Goal: Transaction & Acquisition: Purchase product/service

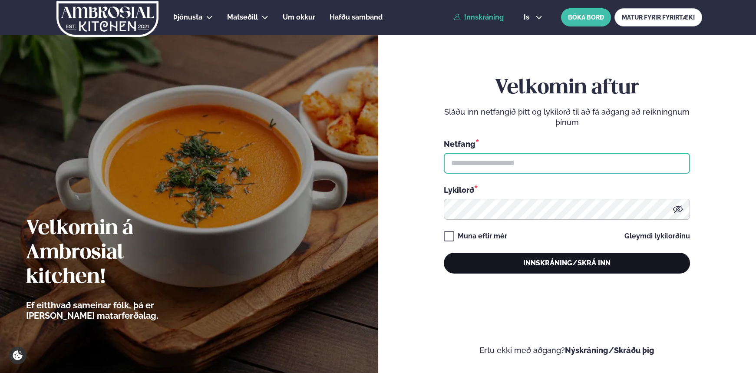
type input "**********"
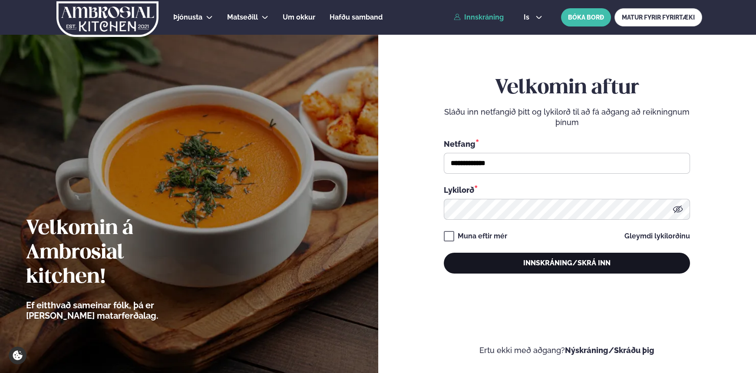
click at [606, 262] on button "Innskráning/Skrá inn" at bounding box center [567, 263] width 246 height 21
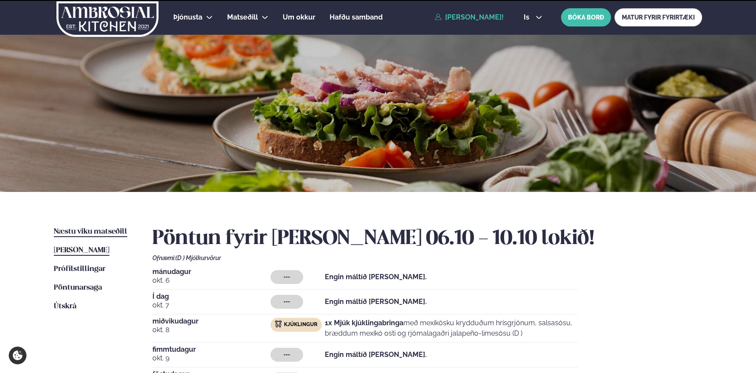
click at [106, 230] on span "Næstu viku matseðill" at bounding box center [90, 231] width 73 height 7
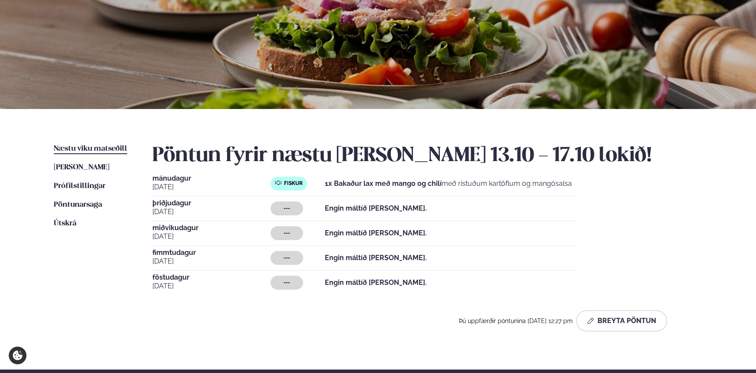
scroll to position [158, 0]
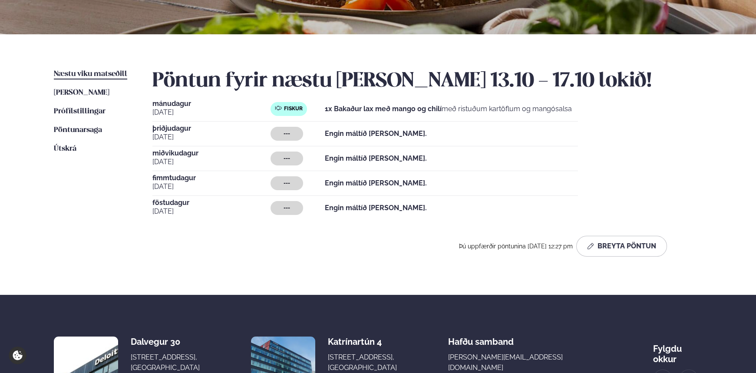
click at [360, 153] on p "Engin máltíð [PERSON_NAME]." at bounding box center [376, 158] width 102 height 10
click at [355, 112] on strong "1x Bakaður lax með mango og chilí" at bounding box center [383, 109] width 117 height 8
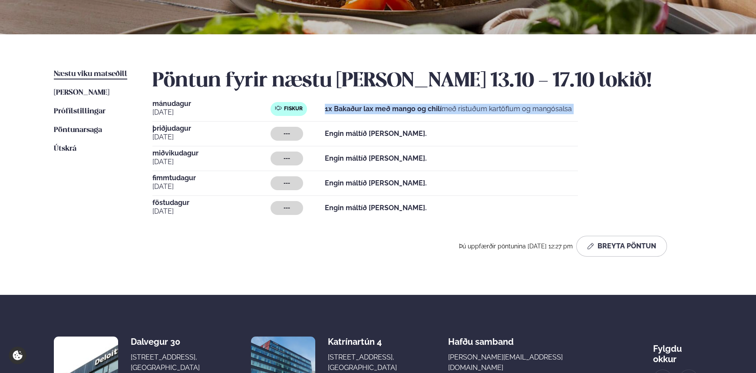
click at [355, 112] on strong "1x Bakaður lax með mango og chilí" at bounding box center [383, 109] width 117 height 8
click at [356, 109] on strong "1x Bakaður lax með mango og chilí" at bounding box center [383, 109] width 117 height 8
click at [344, 109] on strong "1x Bakaður lax með mango og chilí" at bounding box center [383, 109] width 117 height 8
click at [345, 109] on strong "1x Bakaður lax með mango og chilí" at bounding box center [383, 109] width 117 height 8
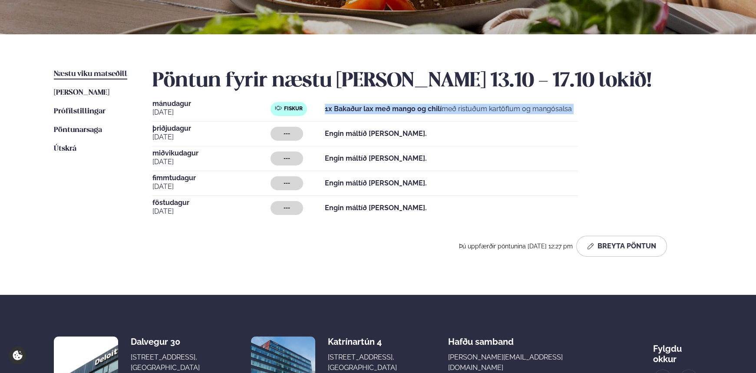
click at [345, 109] on strong "1x Bakaður lax með mango og chilí" at bounding box center [383, 109] width 117 height 8
click at [348, 109] on strong "1x Bakaður lax með mango og chilí" at bounding box center [383, 109] width 117 height 8
drag, startPoint x: 333, startPoint y: 110, endPoint x: 572, endPoint y: 111, distance: 239.2
click at [572, 111] on div "Fiskur 1x Bakaður lax með mango og chilí með ristuðum kartöflum og mangósalsa" at bounding box center [423, 109] width 307 height 14
click at [573, 111] on div "Fiskur 1x Bakaður lax með mango og chilí með ristuðum kartöflum og mangósalsa" at bounding box center [423, 109] width 307 height 14
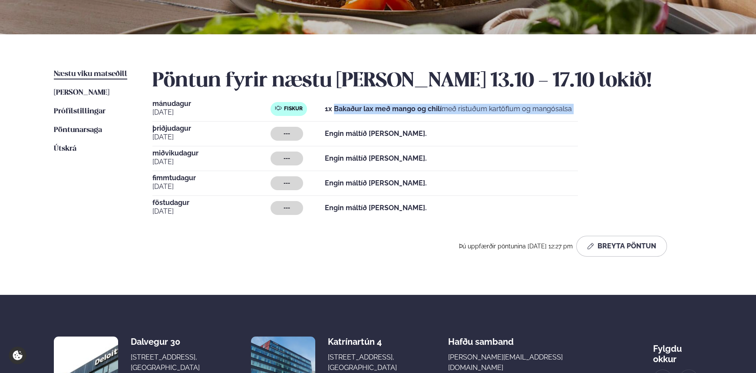
drag, startPoint x: 546, startPoint y: 111, endPoint x: 343, endPoint y: 112, distance: 202.3
click at [343, 112] on div "Fiskur 1x Bakaður lax með mango og chilí með ristuðum kartöflum og mangósalsa" at bounding box center [423, 109] width 307 height 14
